Goal: Task Accomplishment & Management: Complete application form

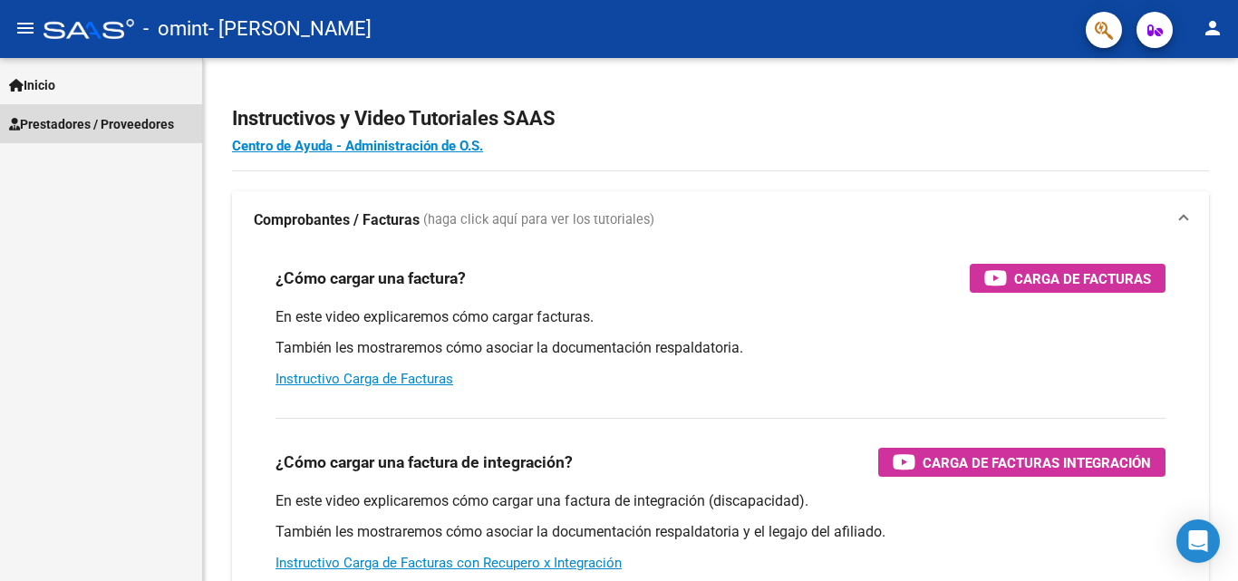
click at [71, 126] on span "Prestadores / Proveedores" at bounding box center [91, 124] width 165 height 20
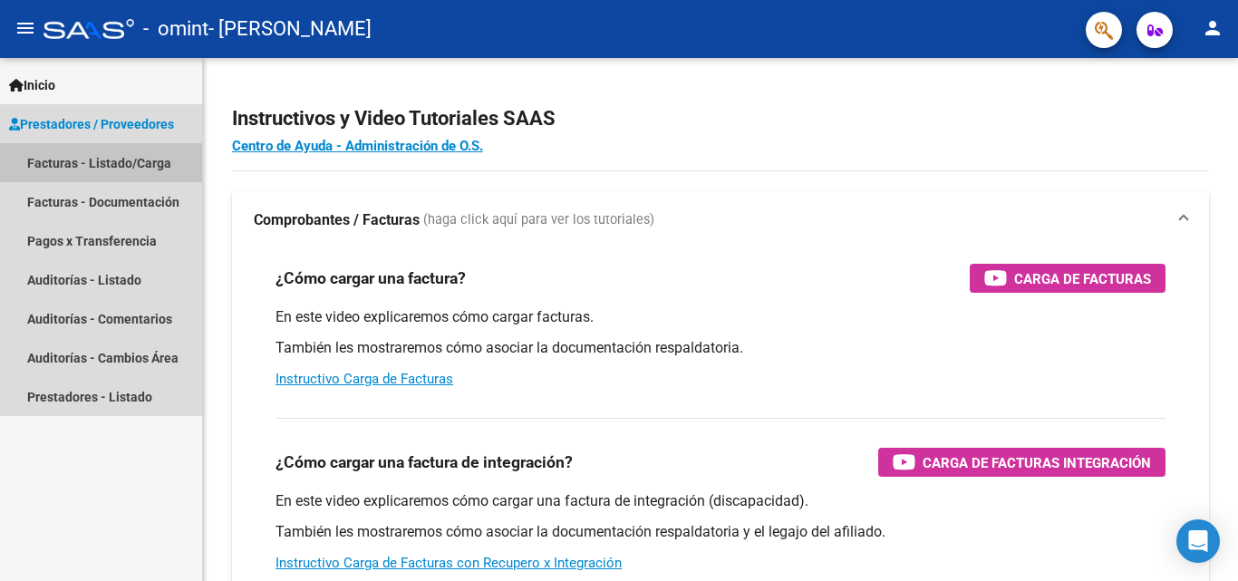
click at [108, 161] on link "Facturas - Listado/Carga" at bounding box center [101, 162] width 202 height 39
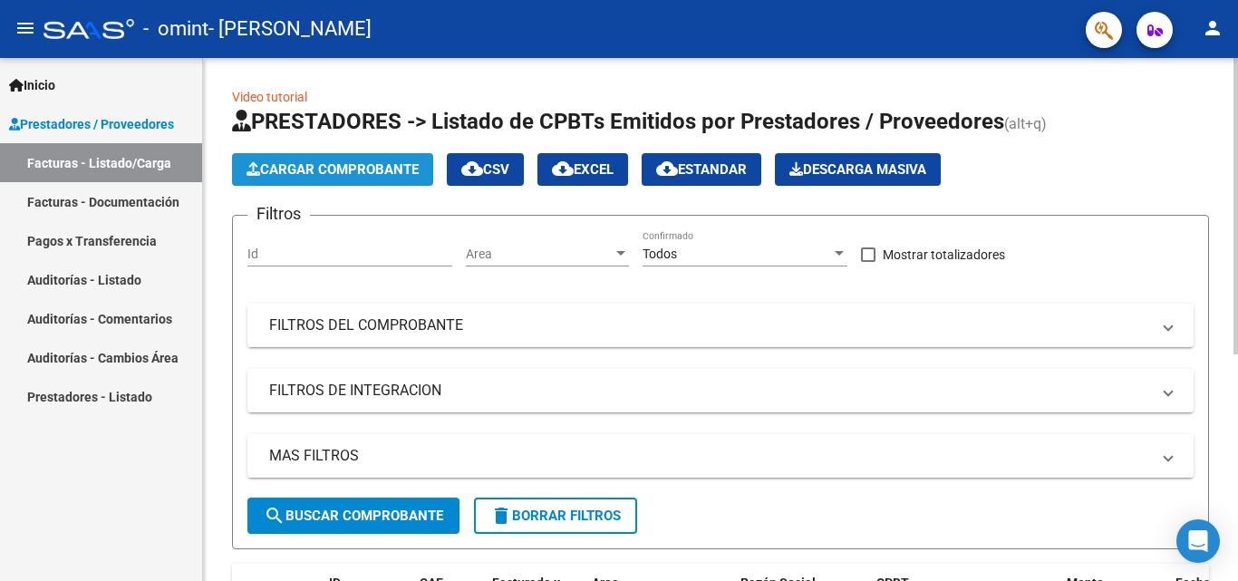
click at [350, 169] on span "Cargar Comprobante" at bounding box center [333, 169] width 172 height 16
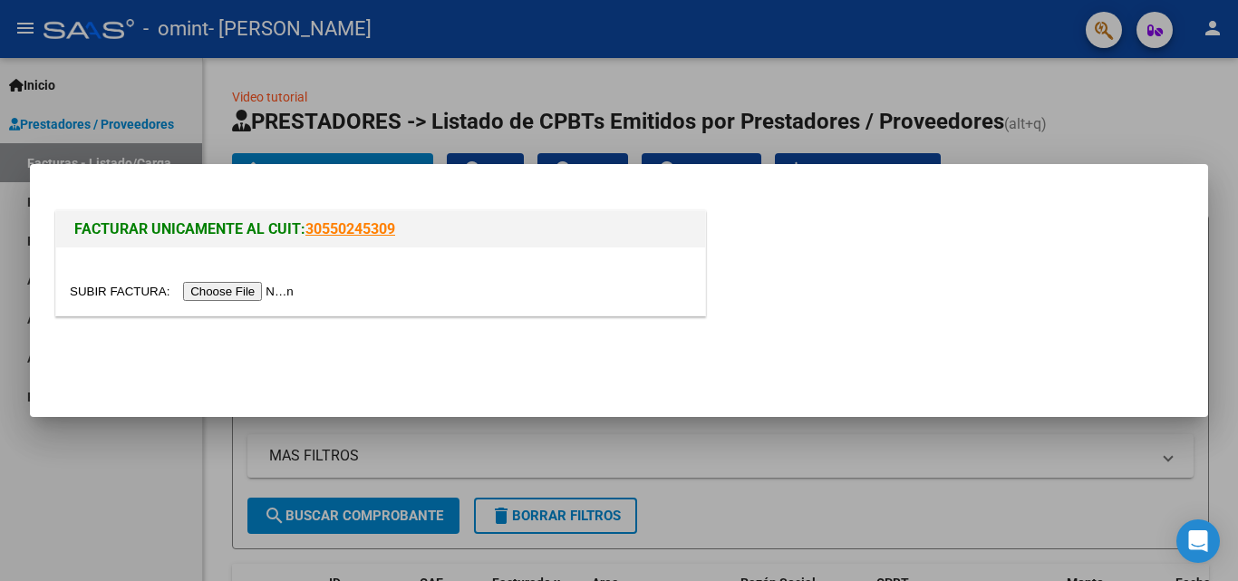
click at [387, 86] on div at bounding box center [619, 290] width 1238 height 581
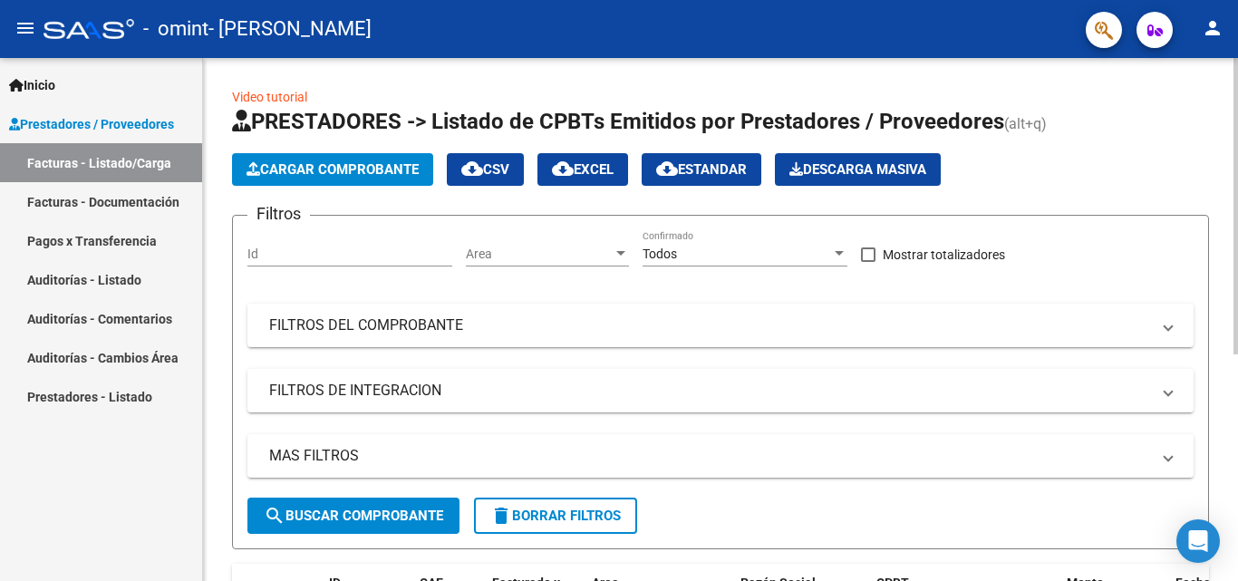
click at [307, 164] on span "Cargar Comprobante" at bounding box center [333, 169] width 172 height 16
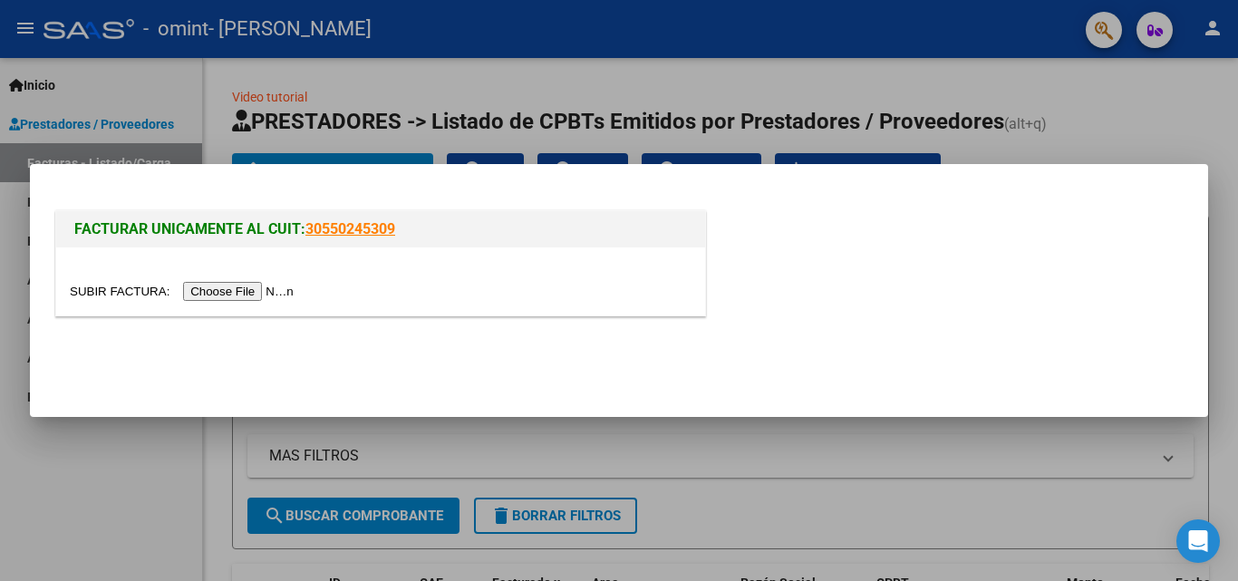
click at [256, 284] on input "file" at bounding box center [184, 291] width 229 height 19
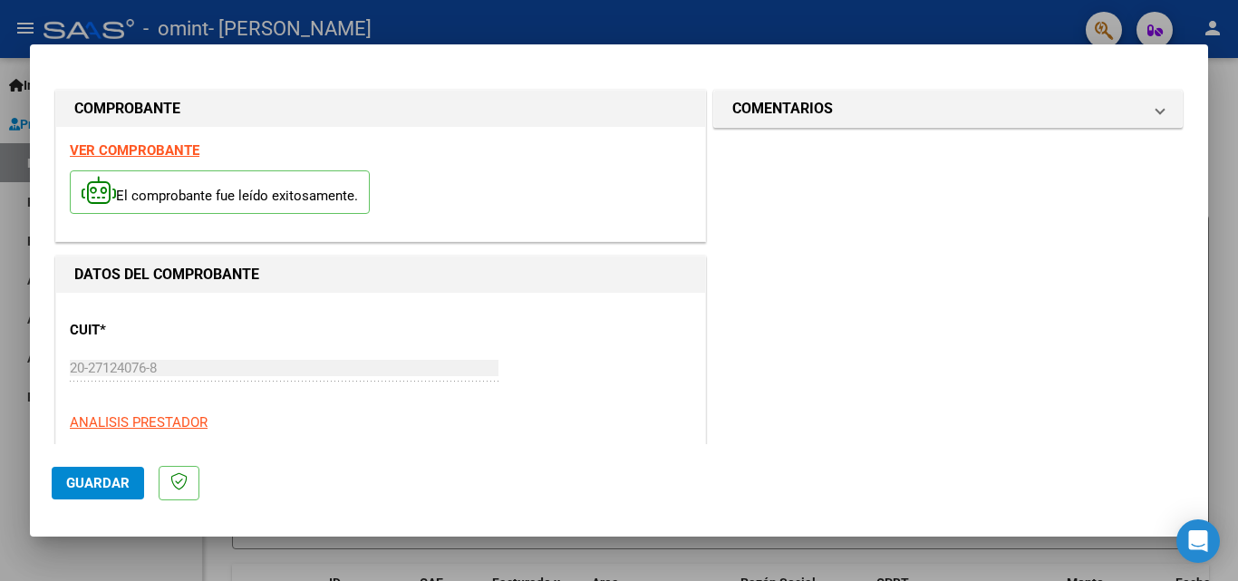
scroll to position [333, 0]
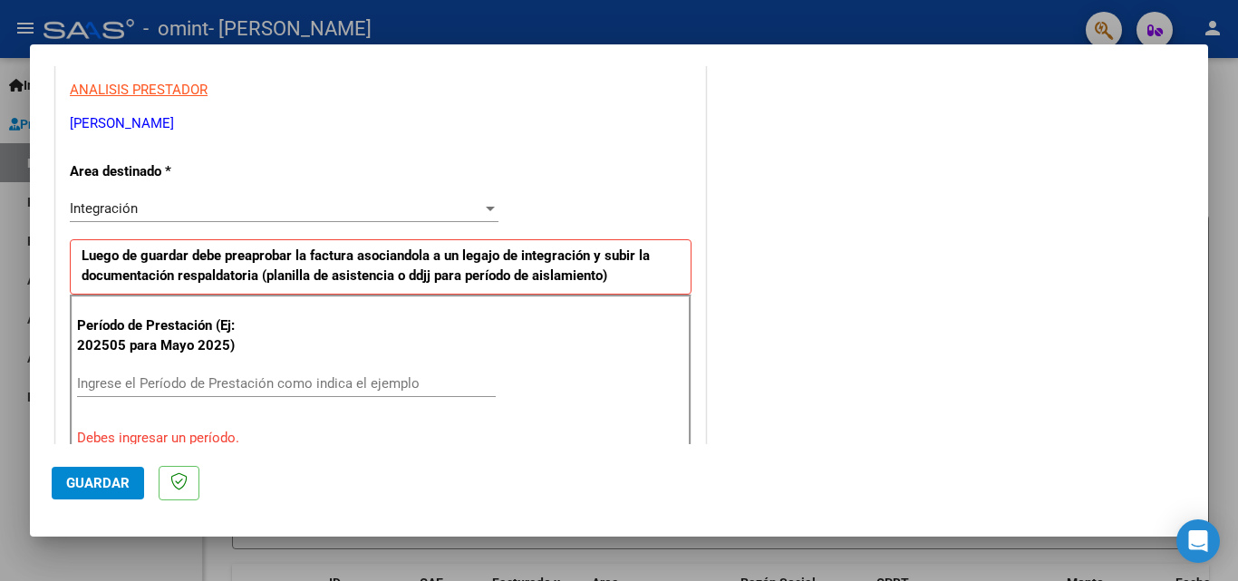
click at [209, 386] on input "Ingrese el Período de Prestación como indica el ejemplo" at bounding box center [286, 383] width 419 height 16
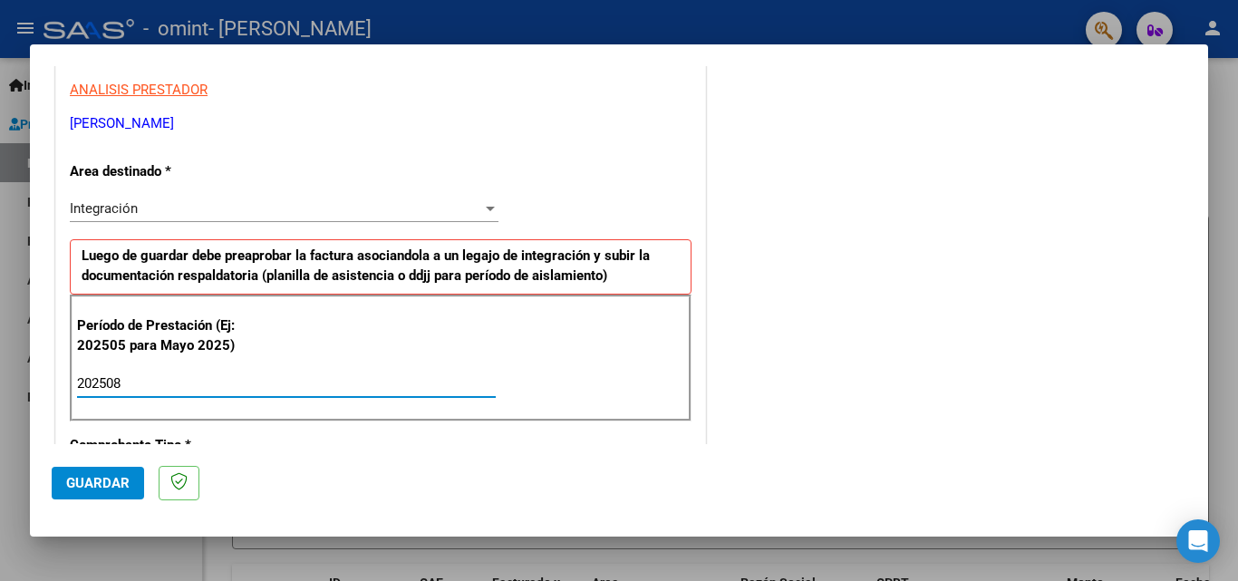
type input "202508"
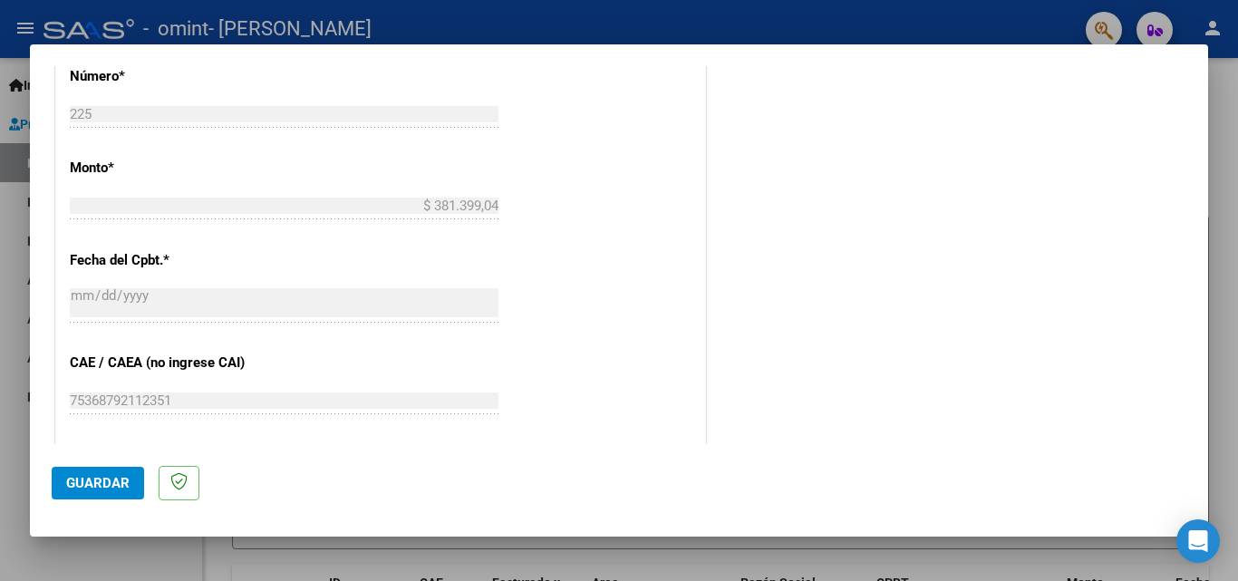
scroll to position [1217, 0]
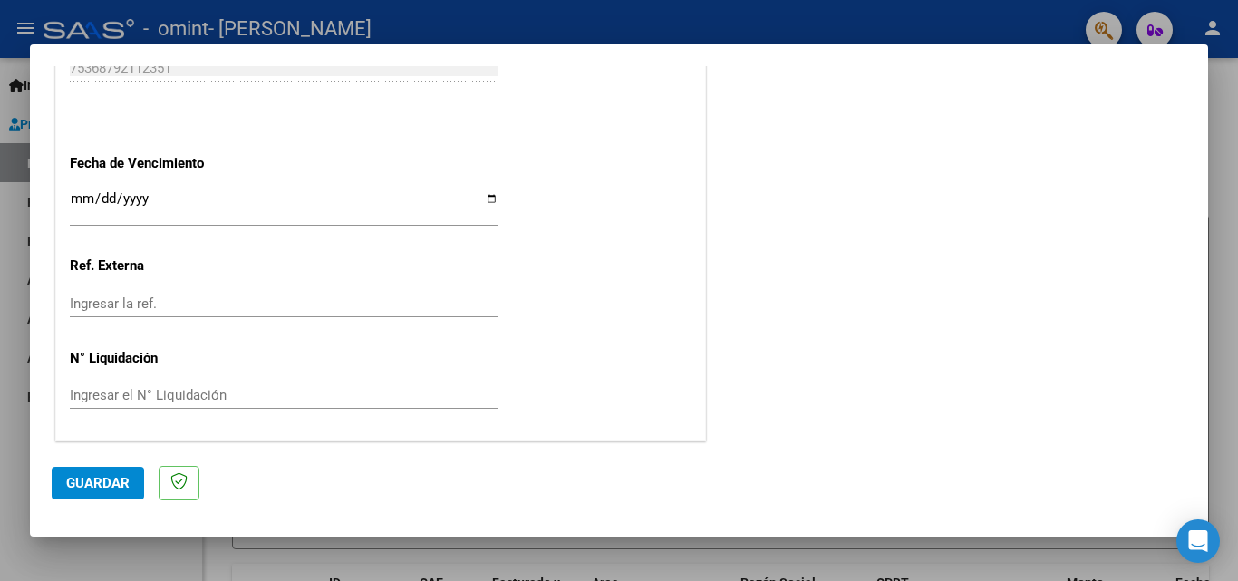
click at [134, 198] on input "Ingresar la fecha" at bounding box center [284, 205] width 429 height 29
click at [486, 198] on input "Ingresar la fecha" at bounding box center [284, 205] width 429 height 29
type input "[DATE]"
click at [125, 483] on span "Guardar" at bounding box center [97, 483] width 63 height 16
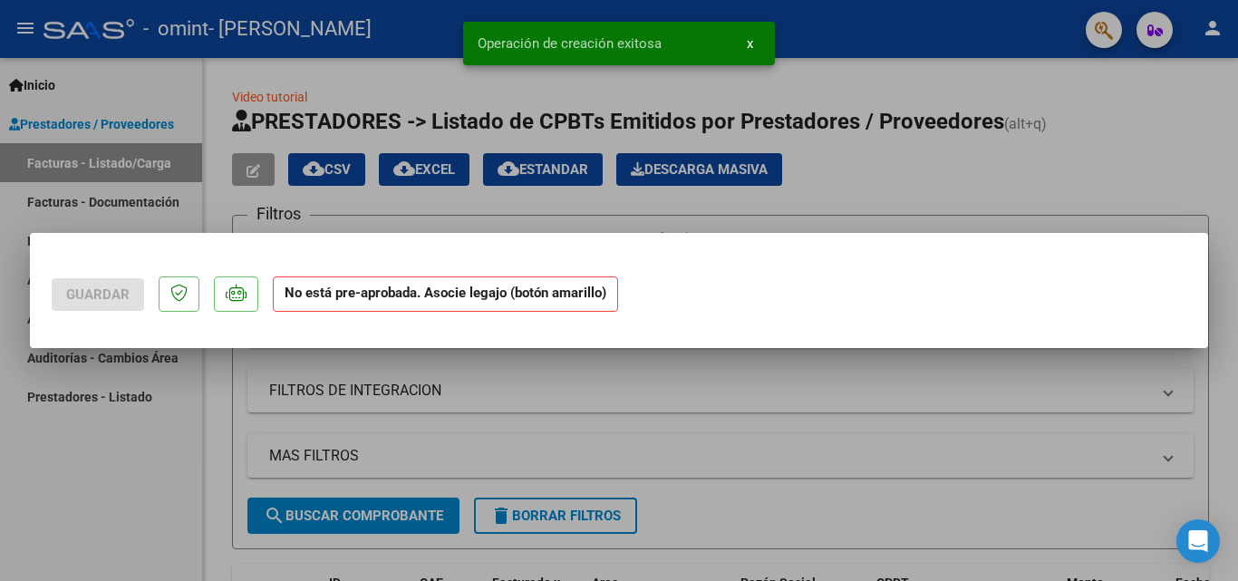
scroll to position [0, 0]
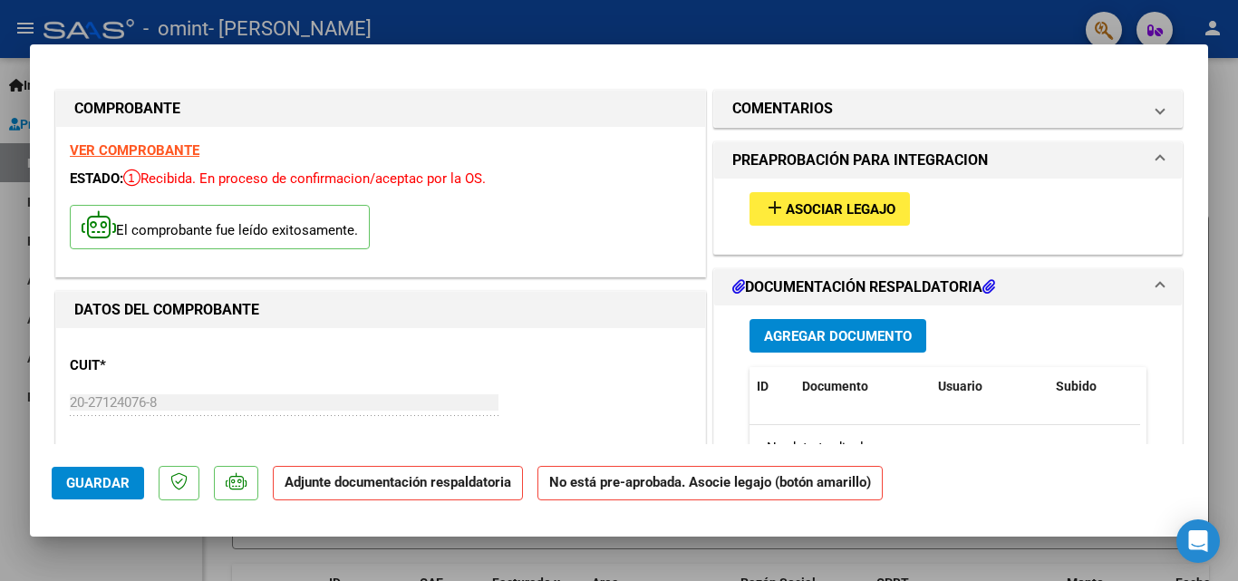
click at [832, 335] on span "Agregar Documento" at bounding box center [838, 336] width 148 height 16
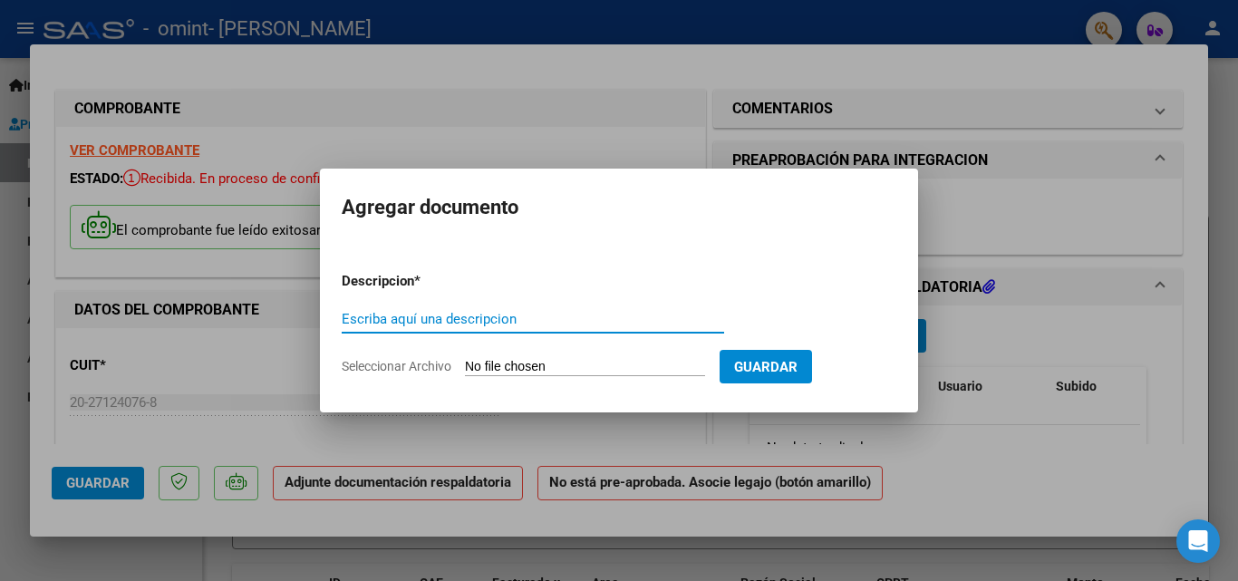
click at [518, 359] on input "Seleccionar Archivo" at bounding box center [585, 367] width 240 height 17
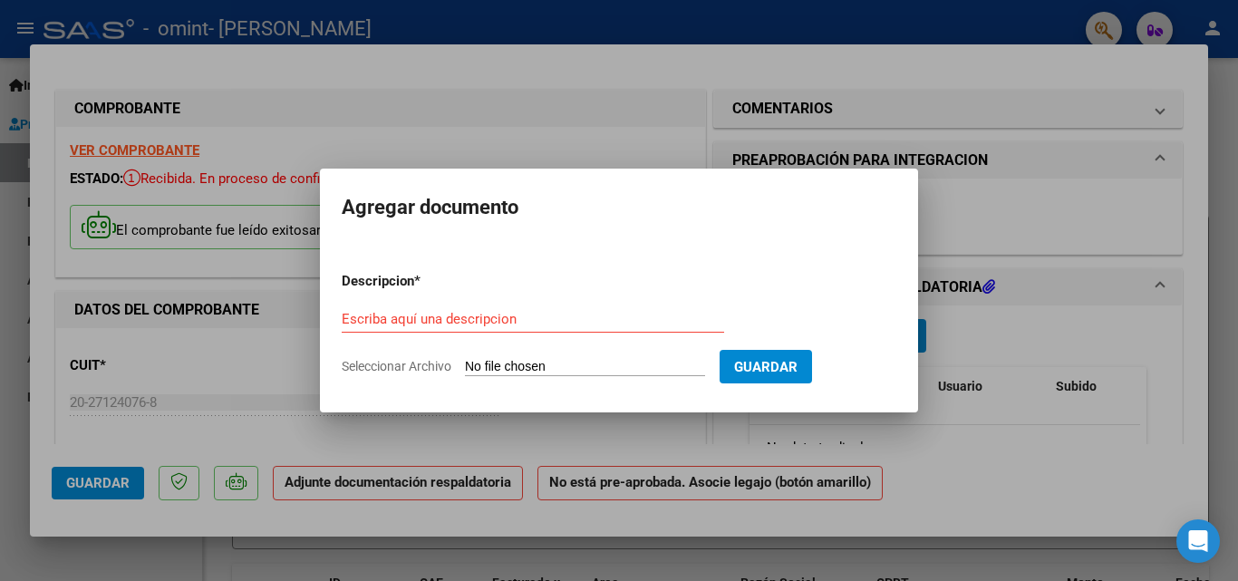
type input "C:\fakepath\20271240768_011_00001_00000225.pdf"
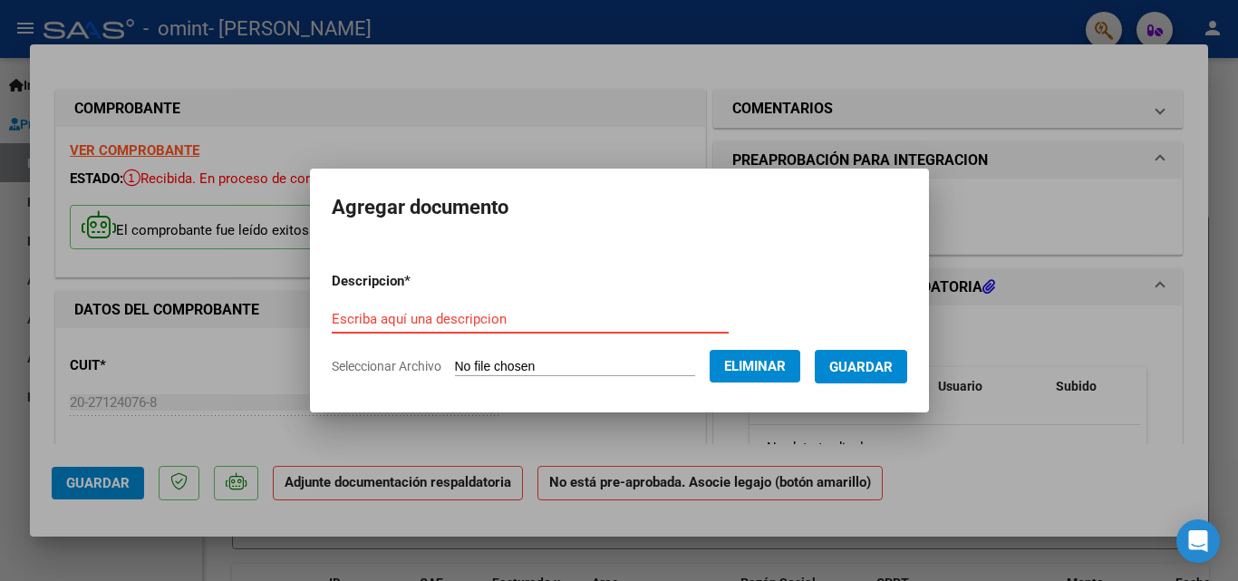
click at [391, 314] on input "Escriba aquí una descripcion" at bounding box center [530, 319] width 397 height 16
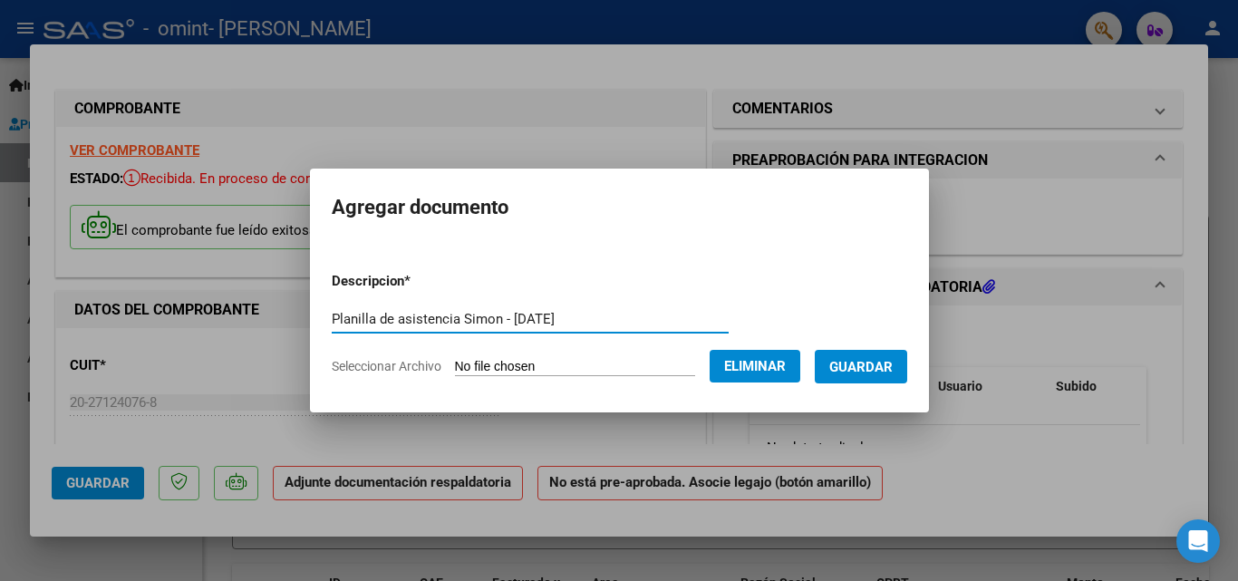
type input "Planilla de asistencia Simon - [DATE]"
click at [732, 370] on button "Eliminar" at bounding box center [755, 366] width 91 height 33
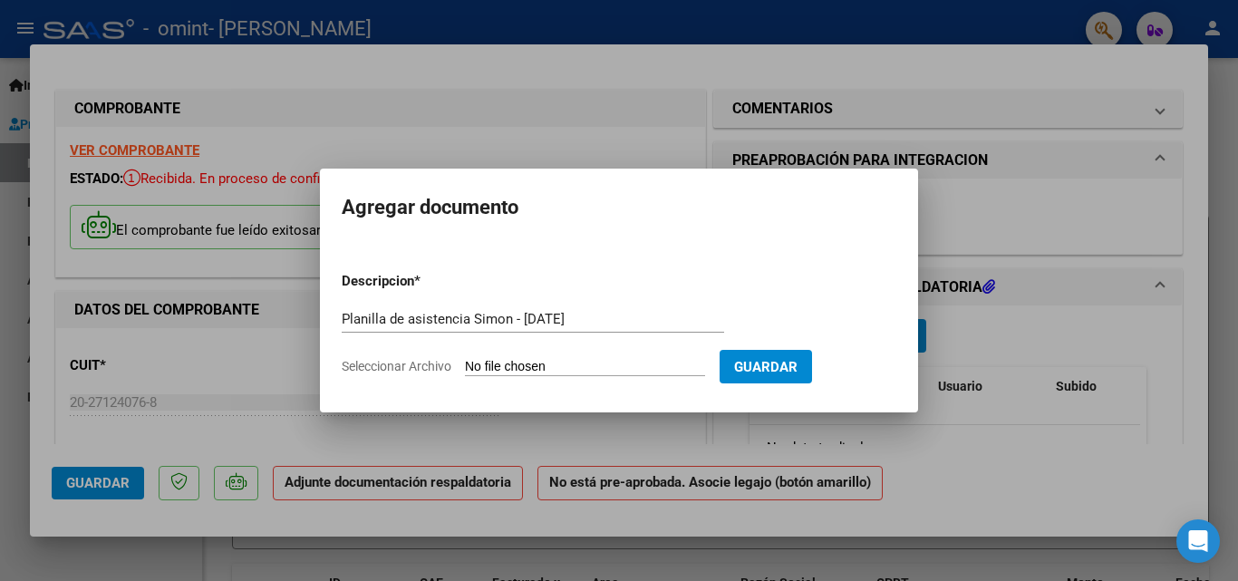
click at [487, 371] on input "Seleccionar Archivo" at bounding box center [585, 367] width 240 height 17
type input "C:\fakepath\Planilla [PERSON_NAME] .pdf"
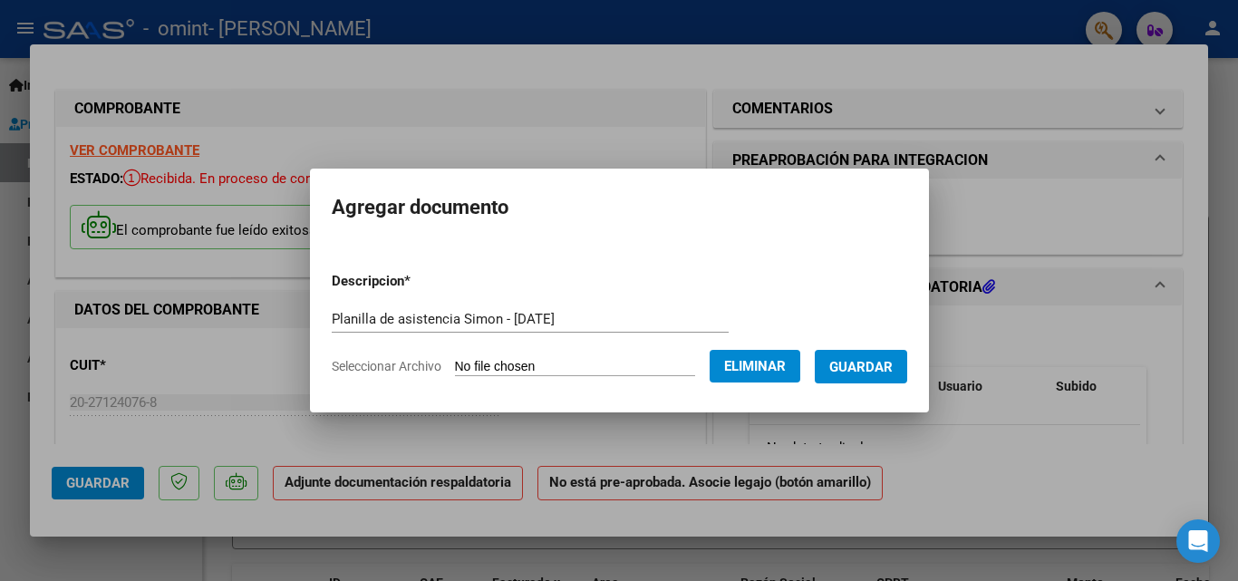
click at [893, 361] on span "Guardar" at bounding box center [860, 367] width 63 height 16
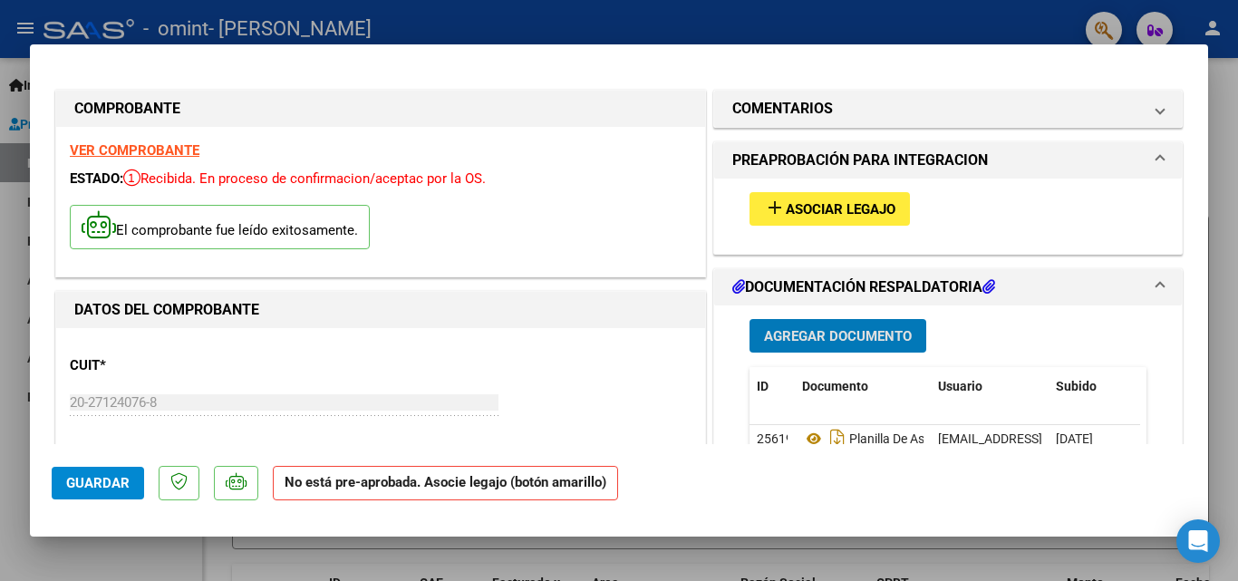
click at [111, 482] on span "Guardar" at bounding box center [97, 483] width 63 height 16
click at [335, 15] on div at bounding box center [619, 290] width 1238 height 581
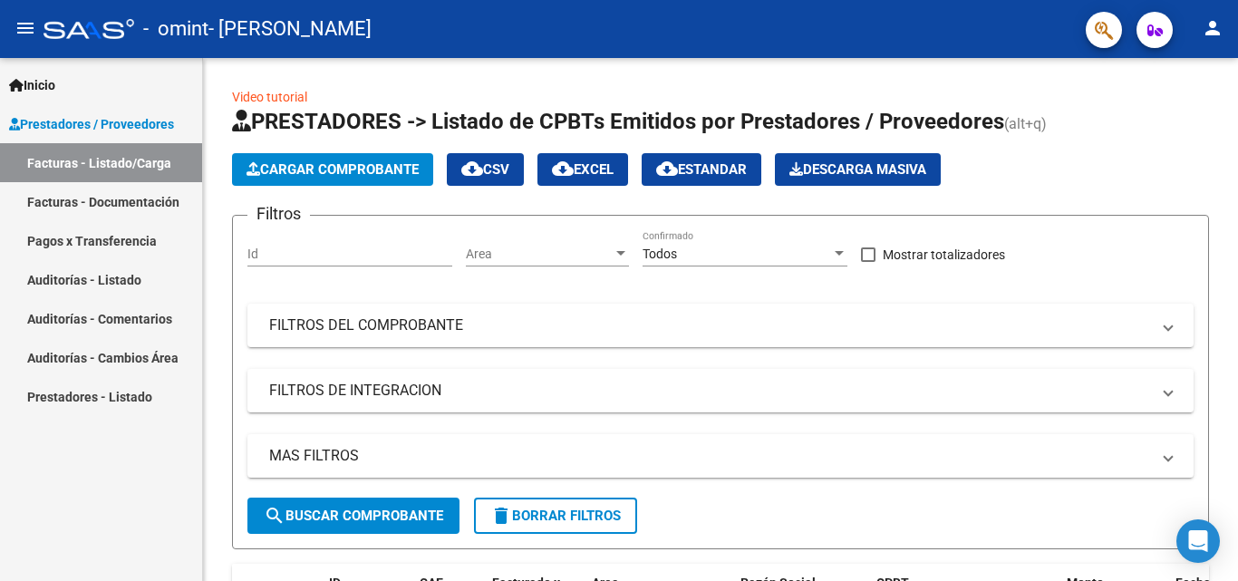
click at [1215, 29] on mat-icon "person" at bounding box center [1213, 28] width 22 height 22
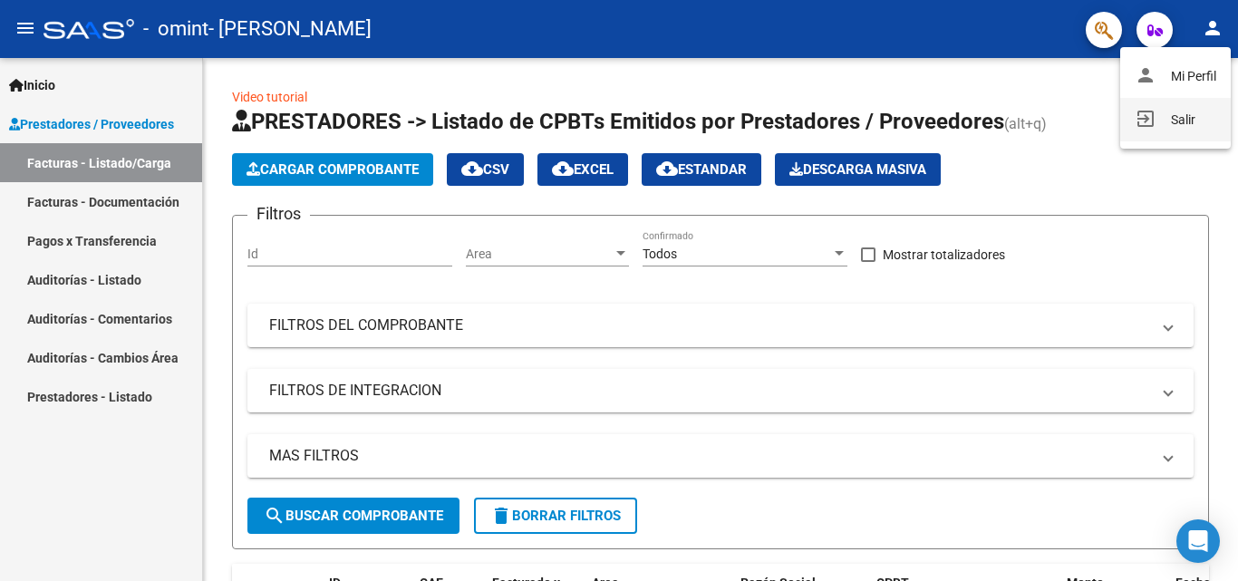
click at [1189, 109] on button "exit_to_app Salir" at bounding box center [1175, 120] width 111 height 44
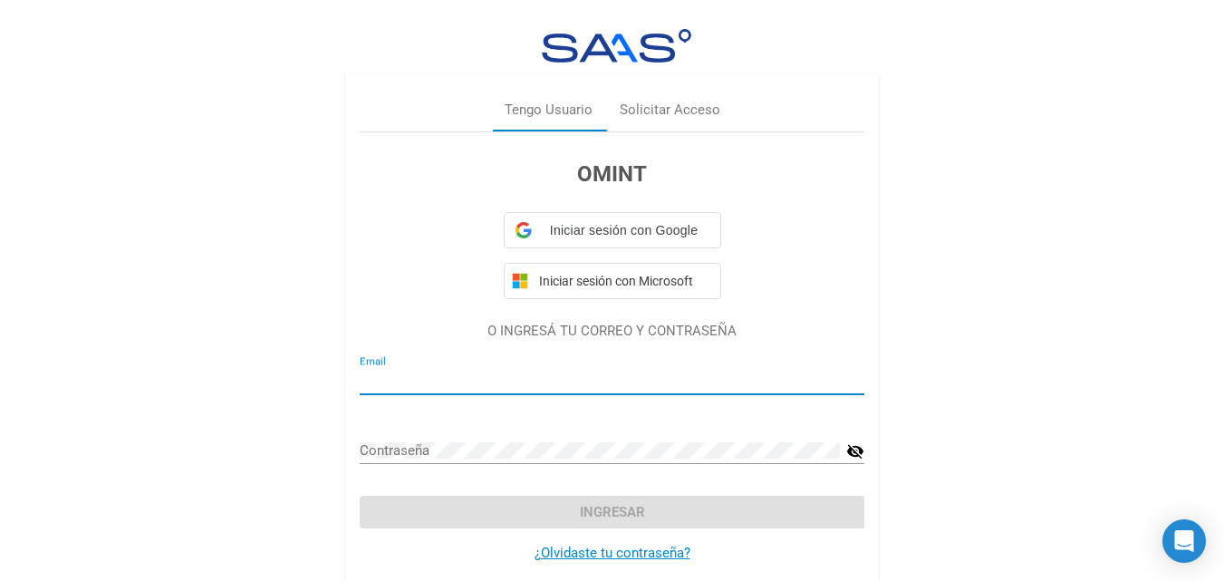
type input "[EMAIL_ADDRESS][DOMAIN_NAME]"
